Goal: Navigation & Orientation: Go to known website

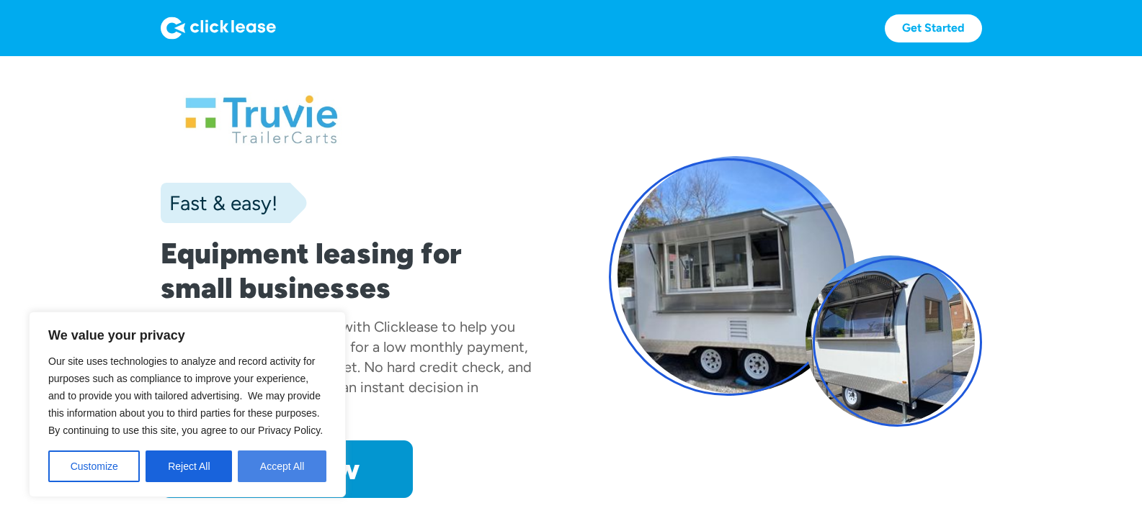
click at [280, 480] on button "Accept All" at bounding box center [282, 467] width 89 height 32
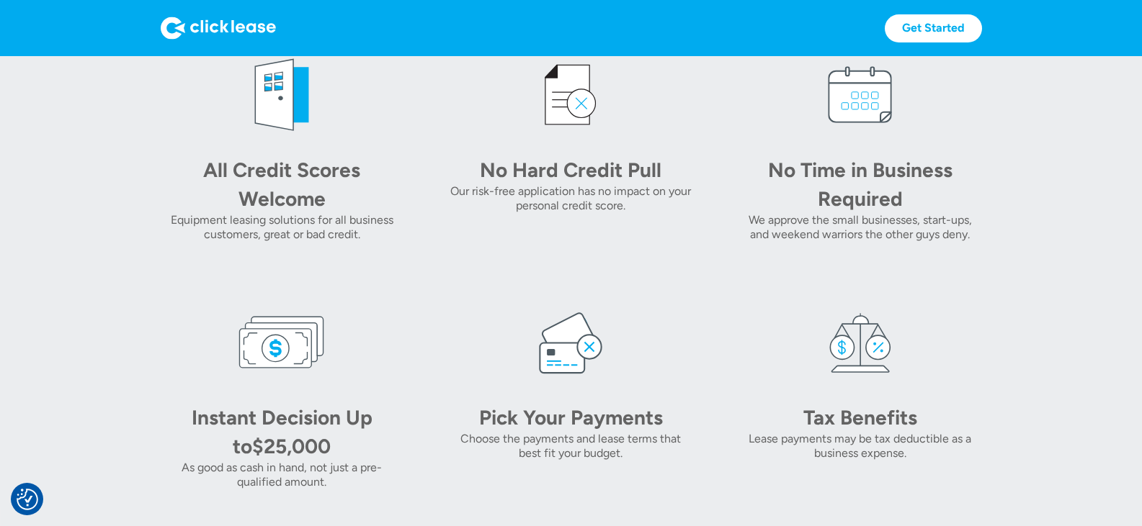
scroll to position [720, 0]
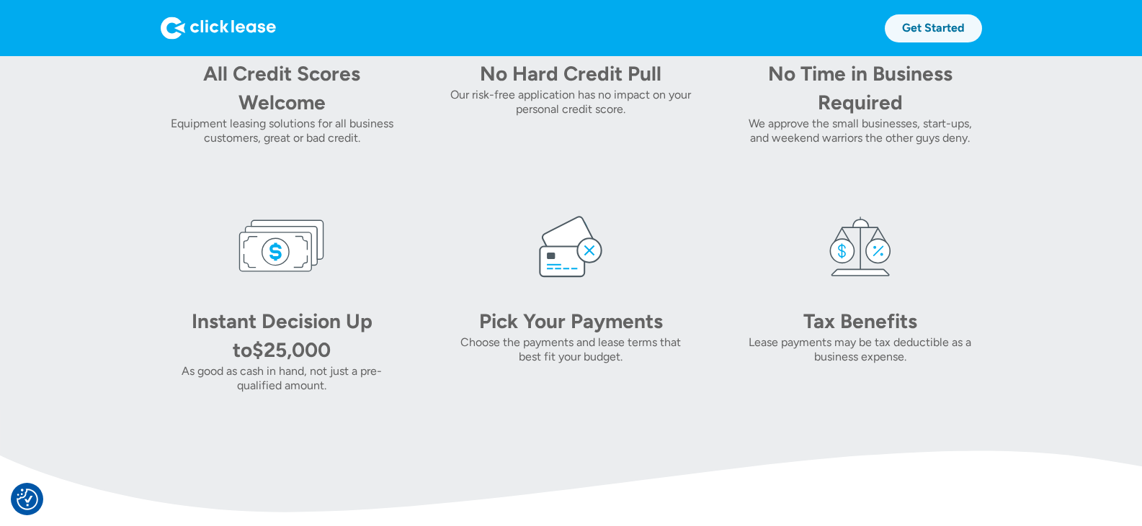
click at [922, 27] on link "Get Started" at bounding box center [932, 28] width 97 height 28
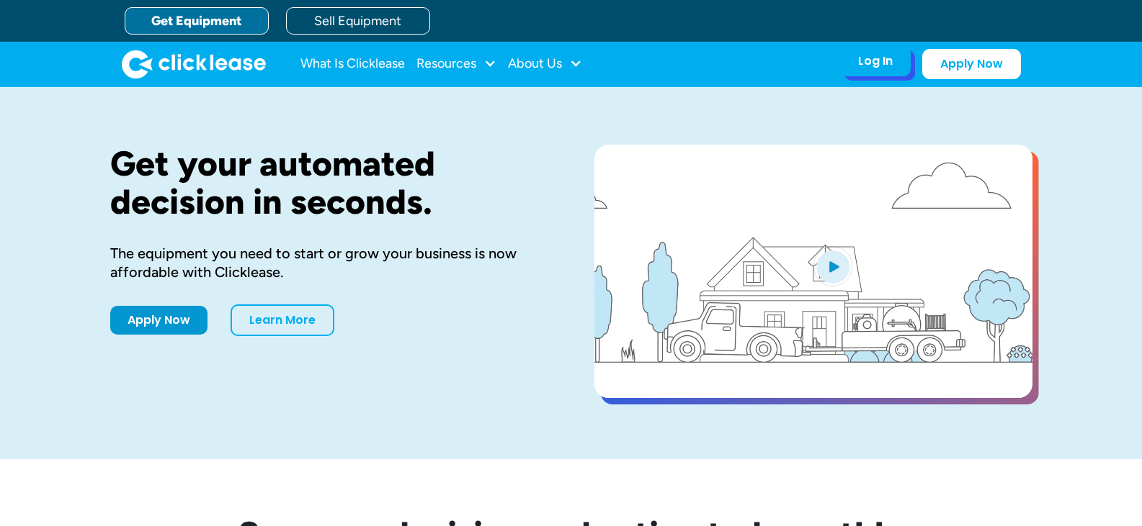
drag, startPoint x: 0, startPoint y: 0, endPoint x: 879, endPoint y: 66, distance: 881.1
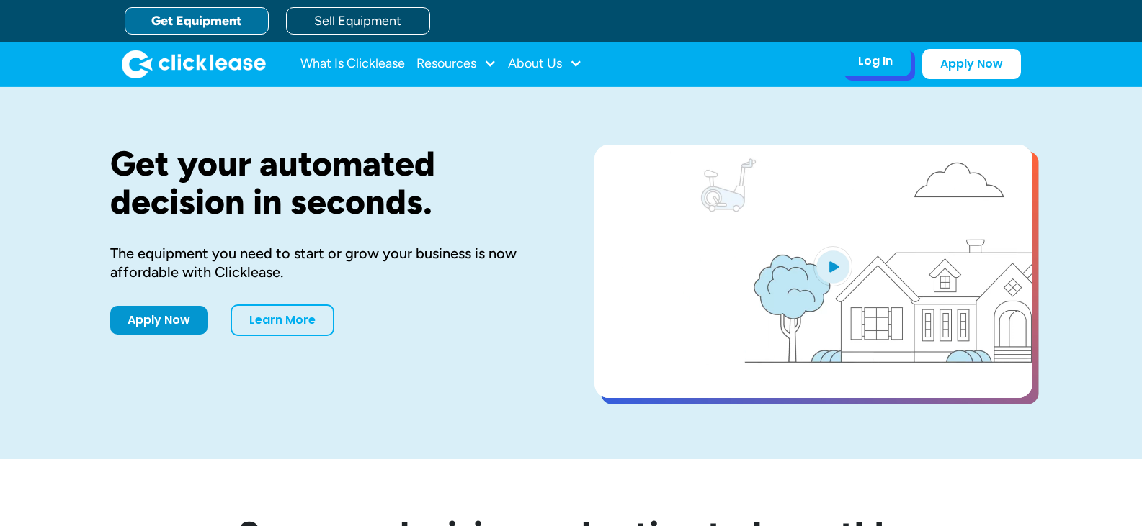
click at [879, 66] on div "Log In" at bounding box center [875, 61] width 35 height 14
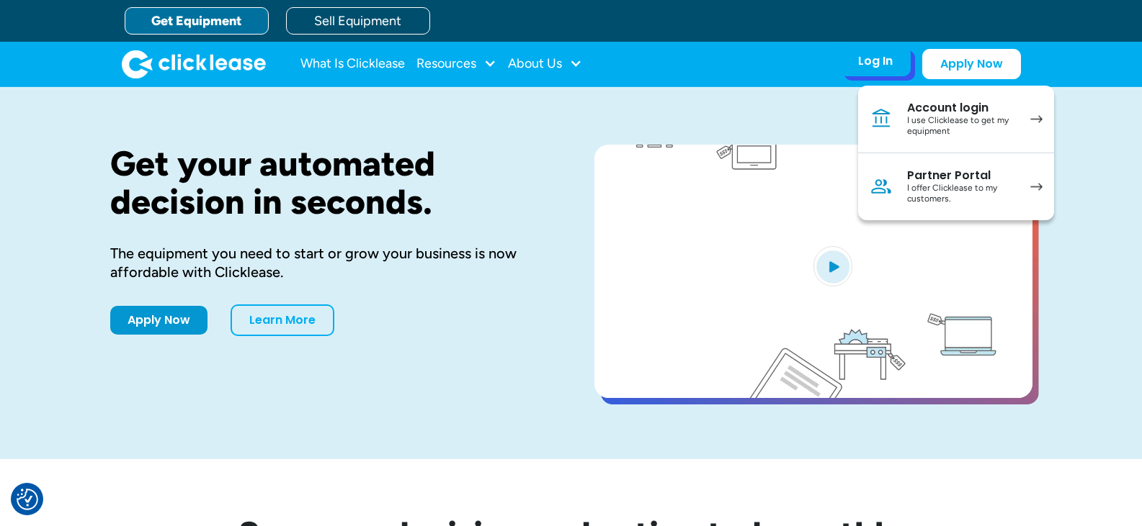
click at [944, 106] on div "Account login" at bounding box center [961, 108] width 109 height 14
